Goal: Find specific page/section: Find specific page/section

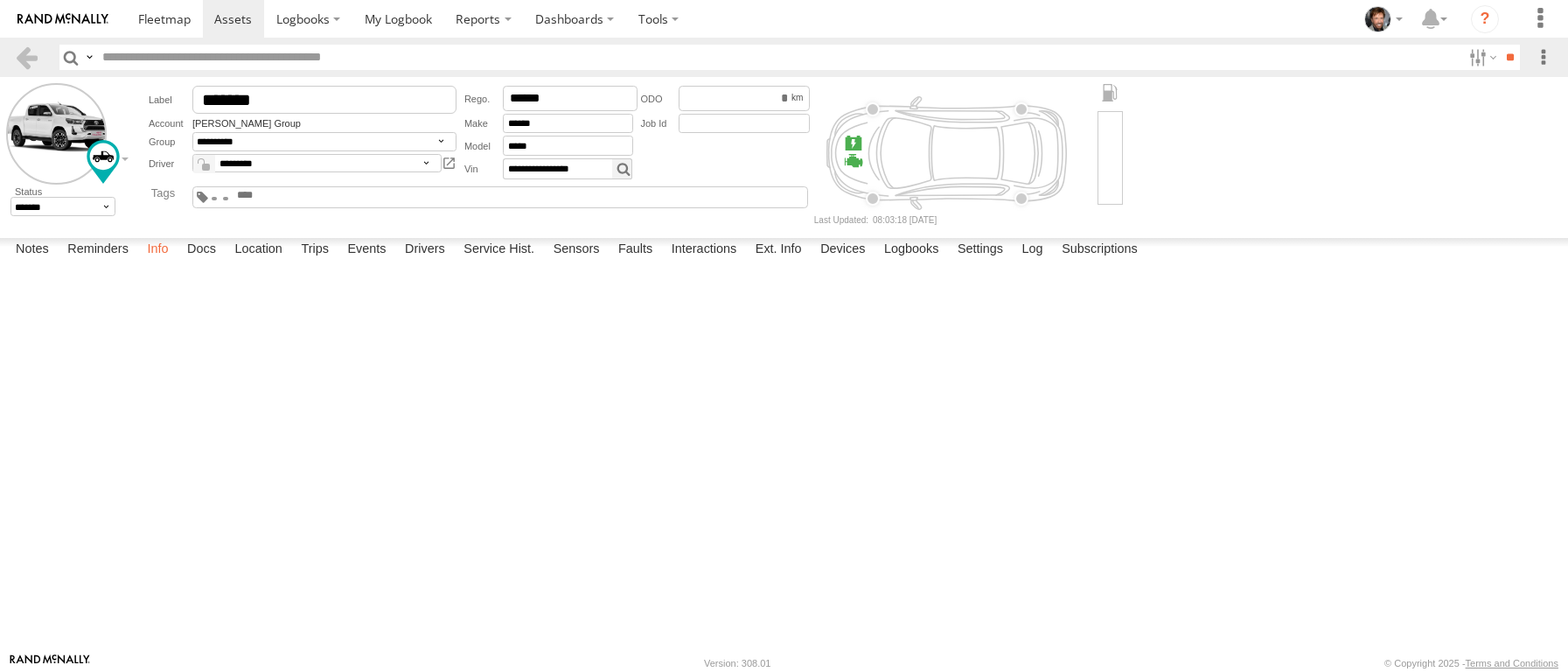
click at [173, 263] on label "Info" at bounding box center [156, 250] width 38 height 24
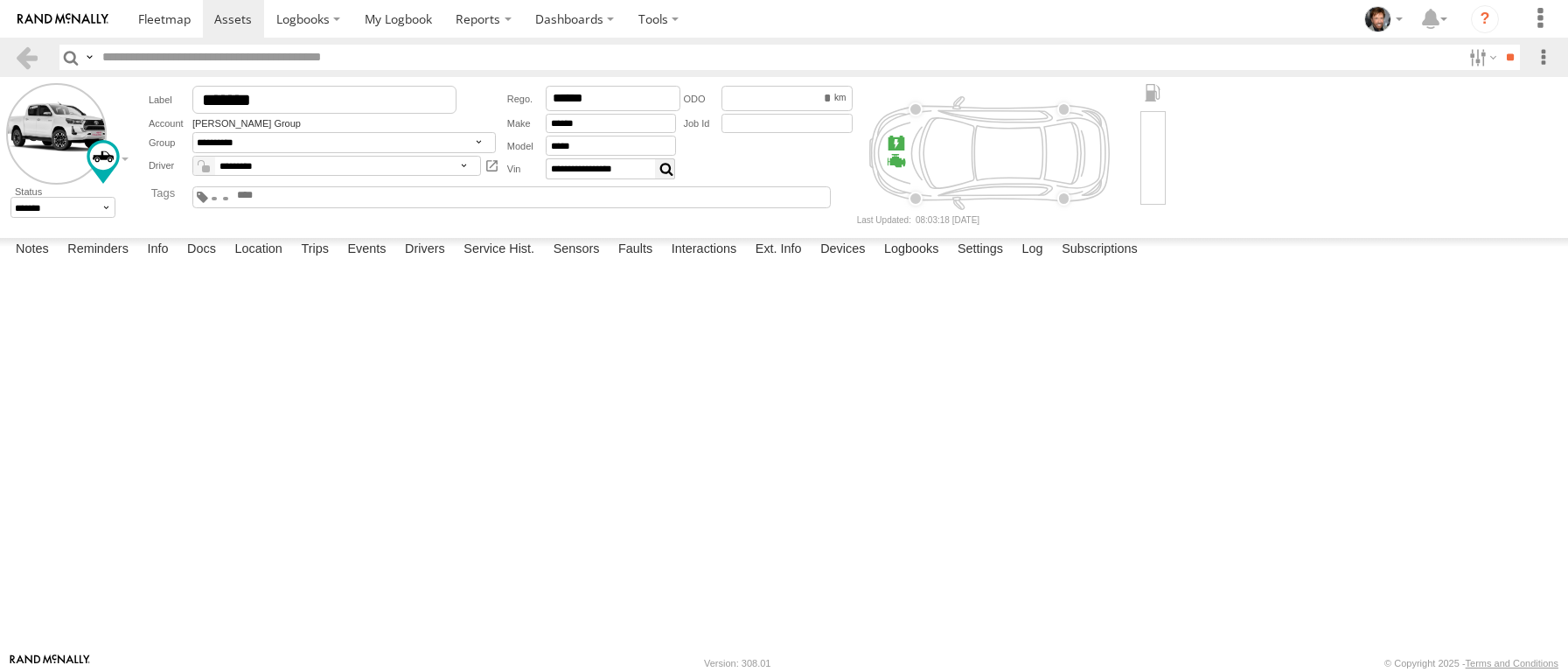
click at [673, 175] on label at bounding box center [665, 168] width 21 height 21
click at [382, 105] on input "*******" at bounding box center [324, 100] width 264 height 28
click at [0, 0] on span at bounding box center [0, 0] width 0 height 0
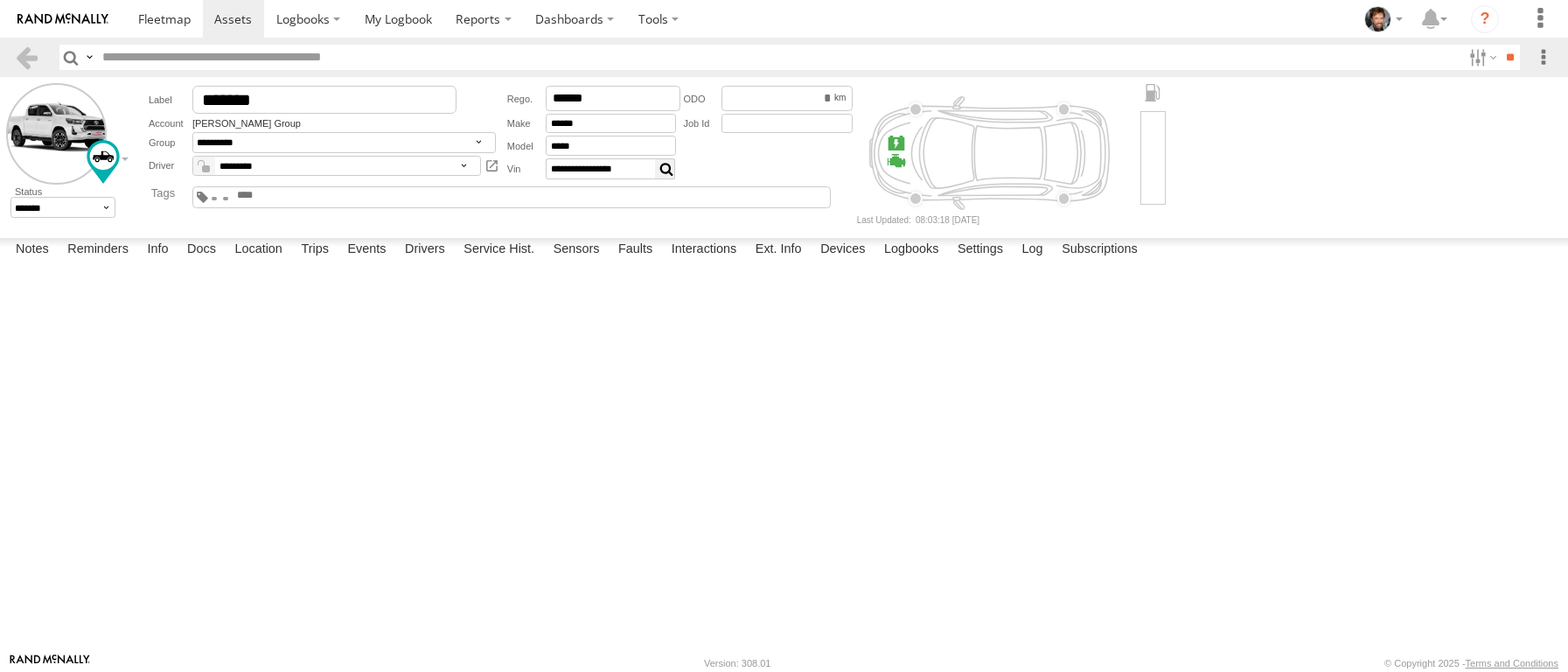
click at [666, 172] on label at bounding box center [665, 168] width 21 height 21
click at [0, 0] on span at bounding box center [0, 0] width 0 height 0
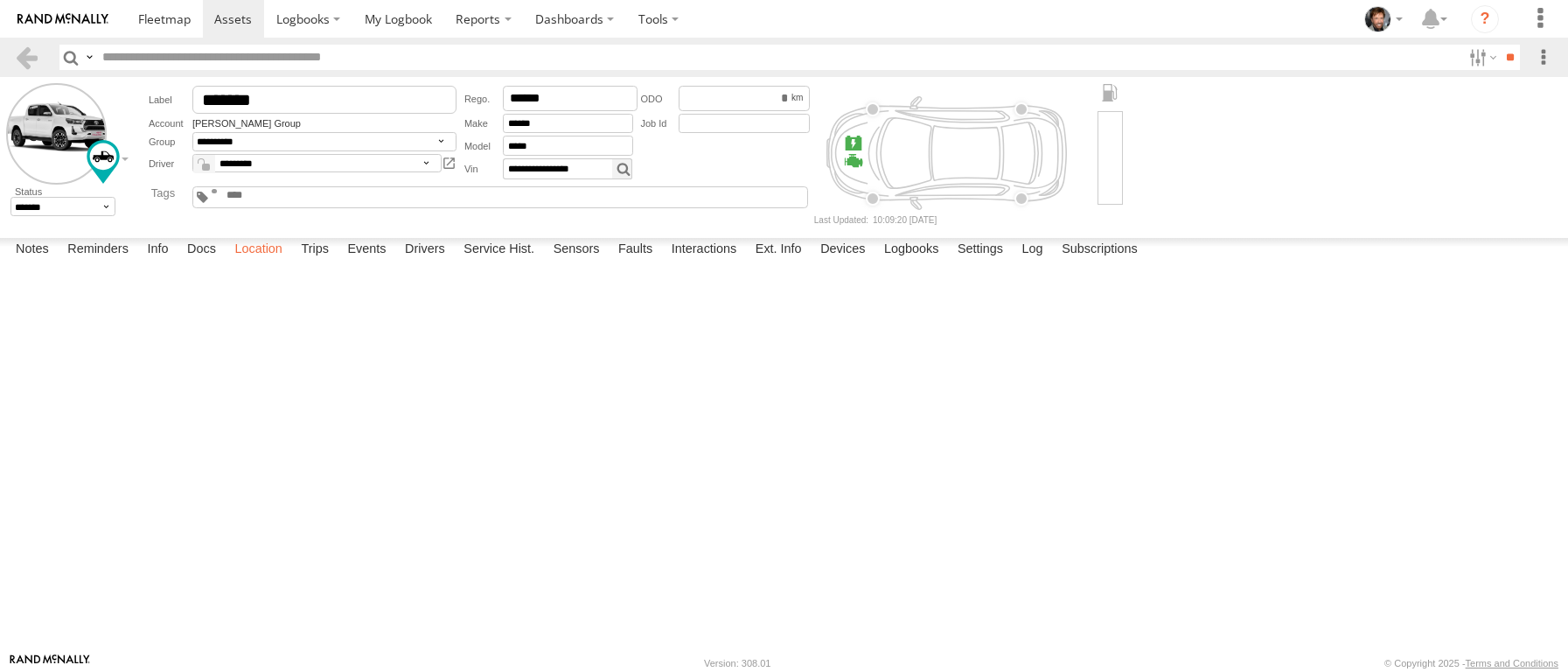
click at [175, 263] on label "Info" at bounding box center [156, 250] width 38 height 24
